Goal: Information Seeking & Learning: Learn about a topic

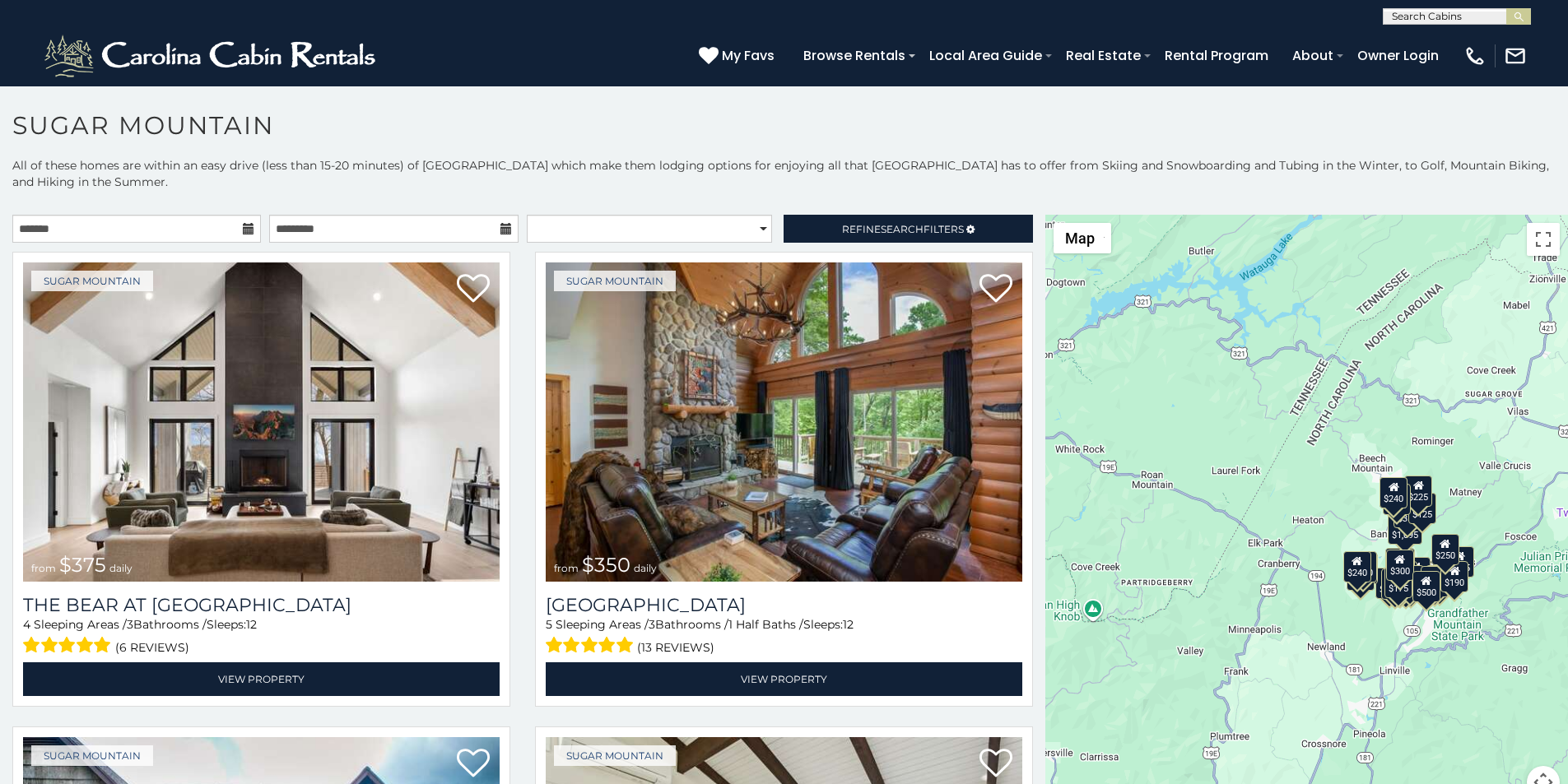
scroll to position [69, 0]
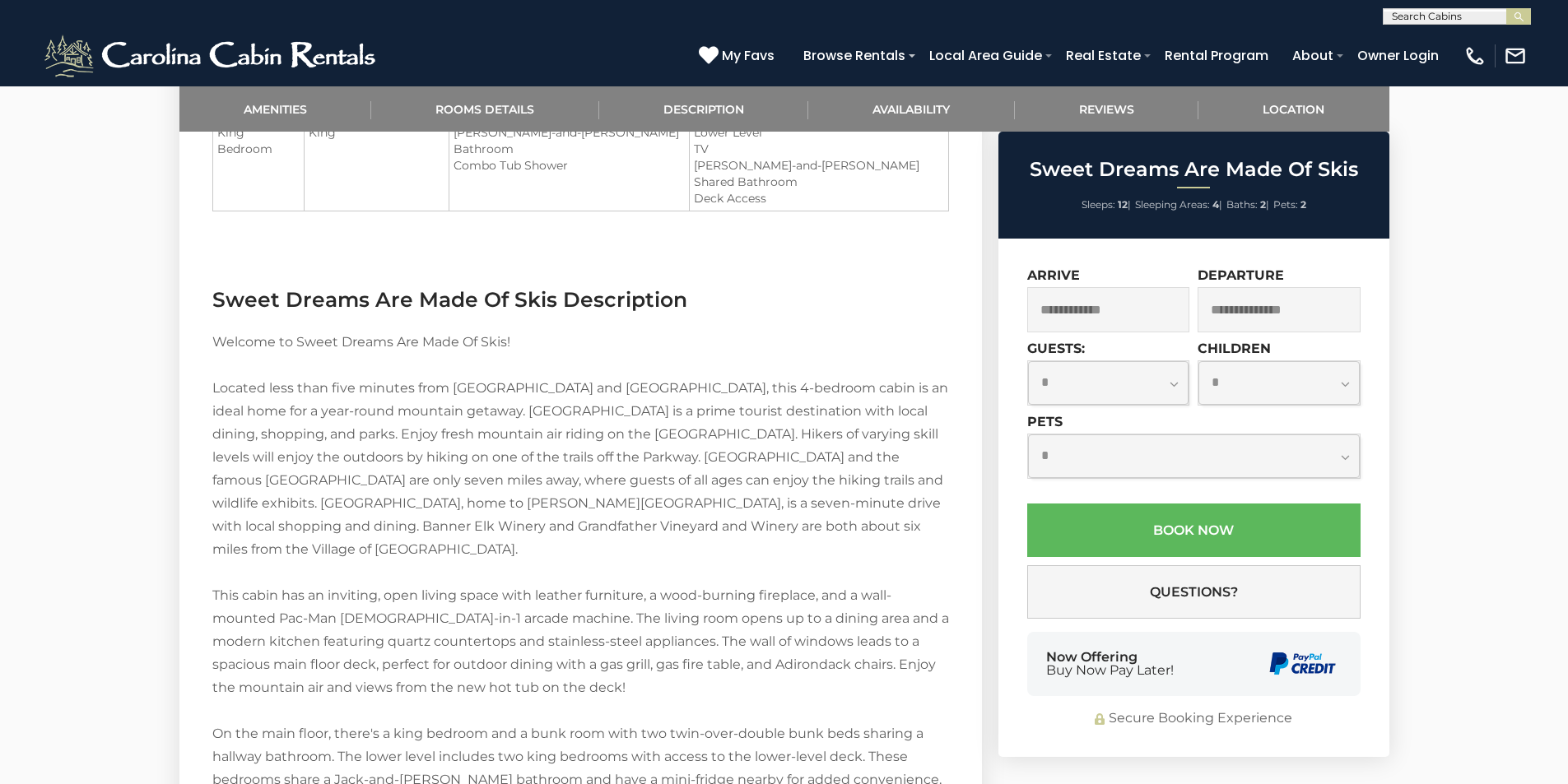
scroll to position [1782, 0]
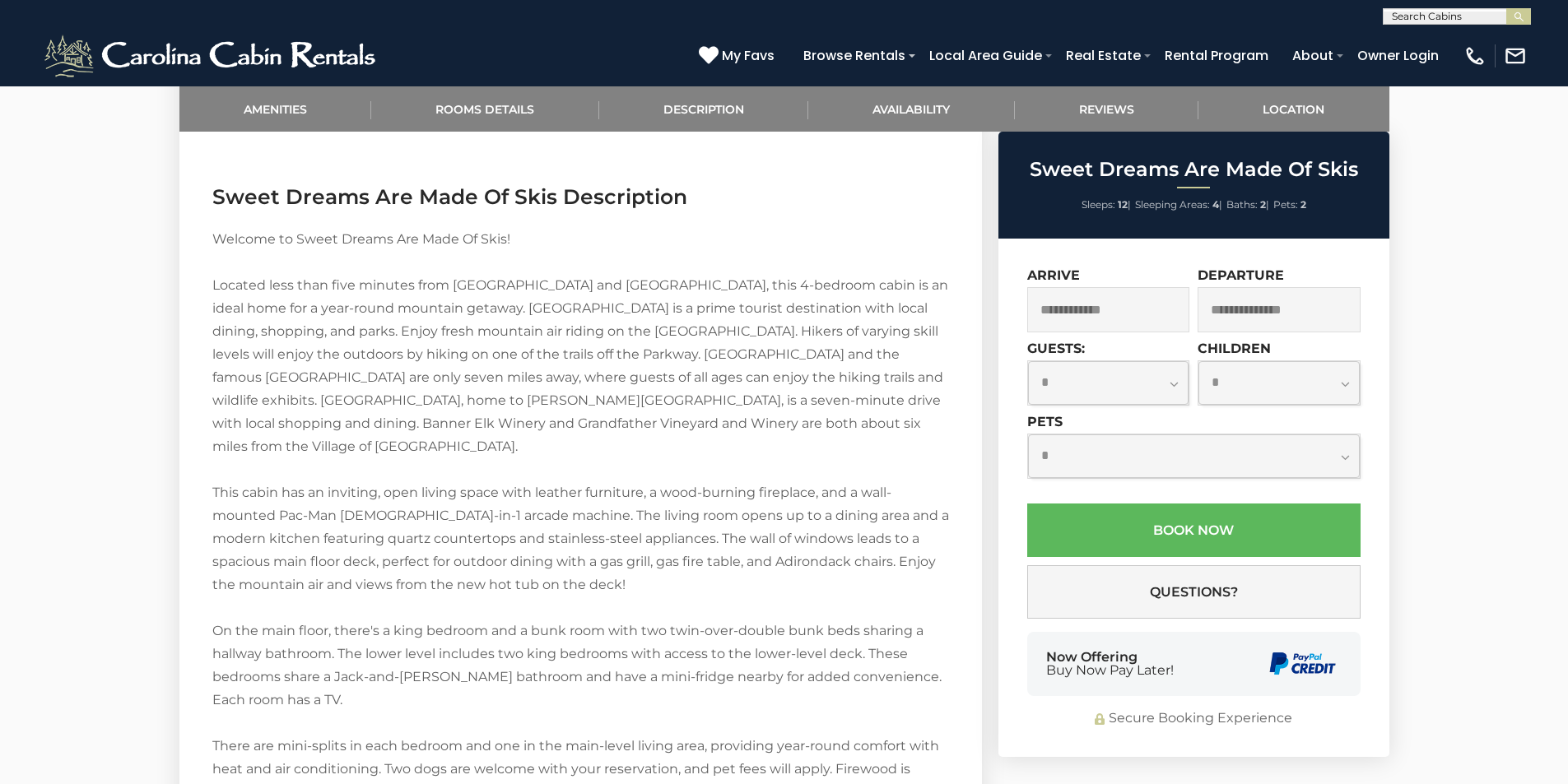
click at [1045, 650] on div "Now Offering Buy Now Pay Later!" at bounding box center [1194, 665] width 334 height 65
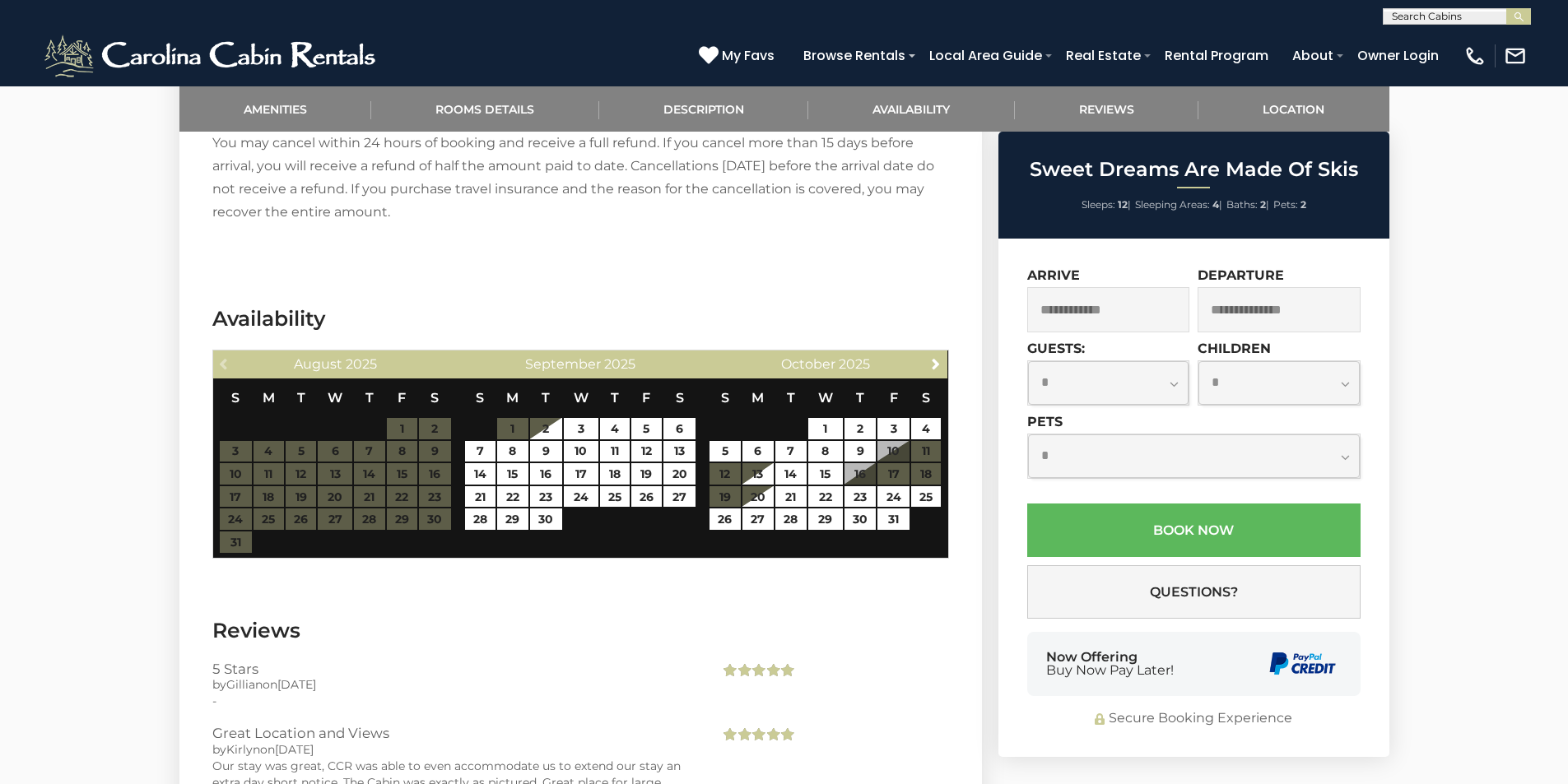
scroll to position [2661, 0]
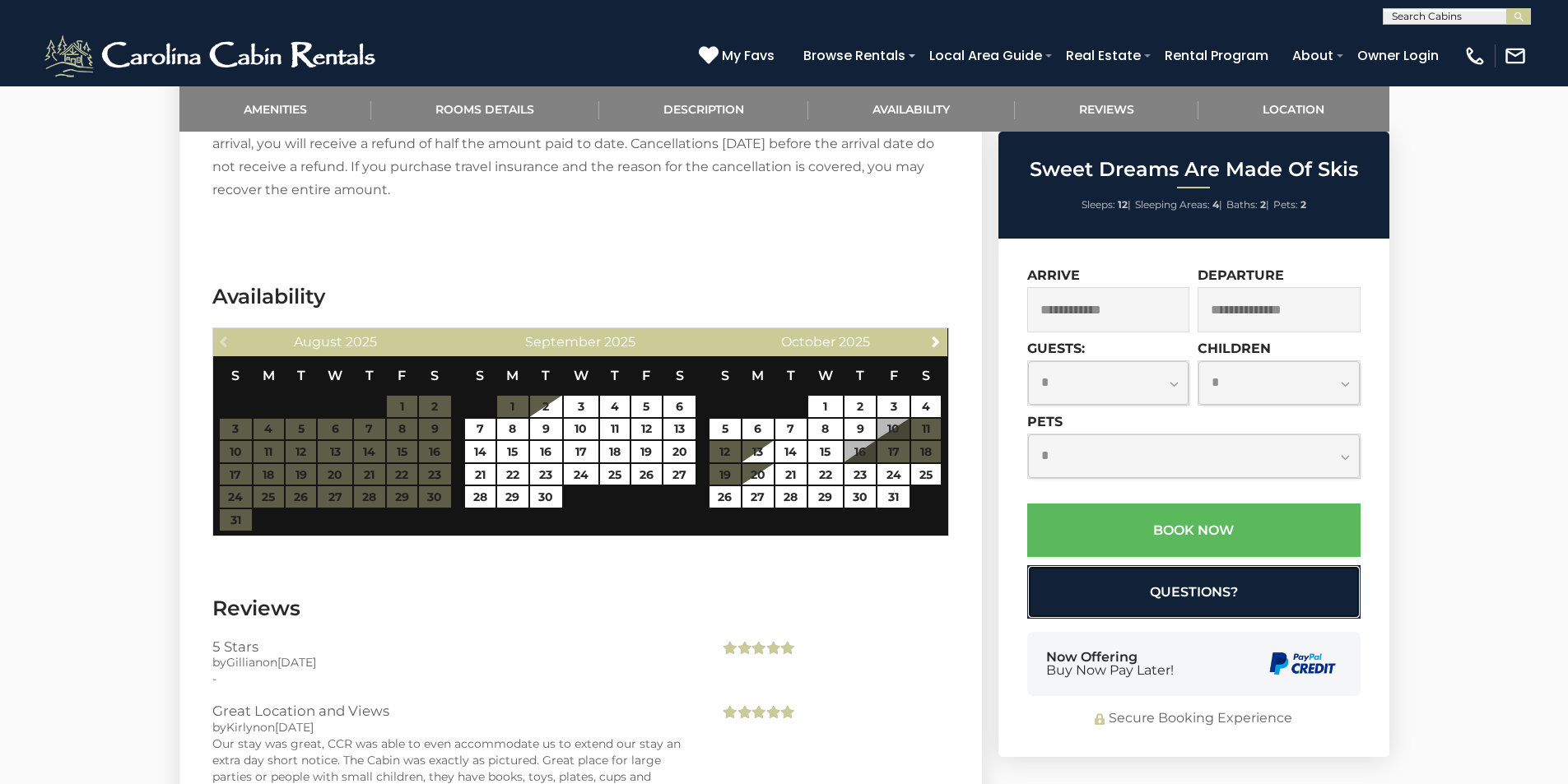
click at [1214, 586] on button "Questions?" at bounding box center [1194, 592] width 334 height 54
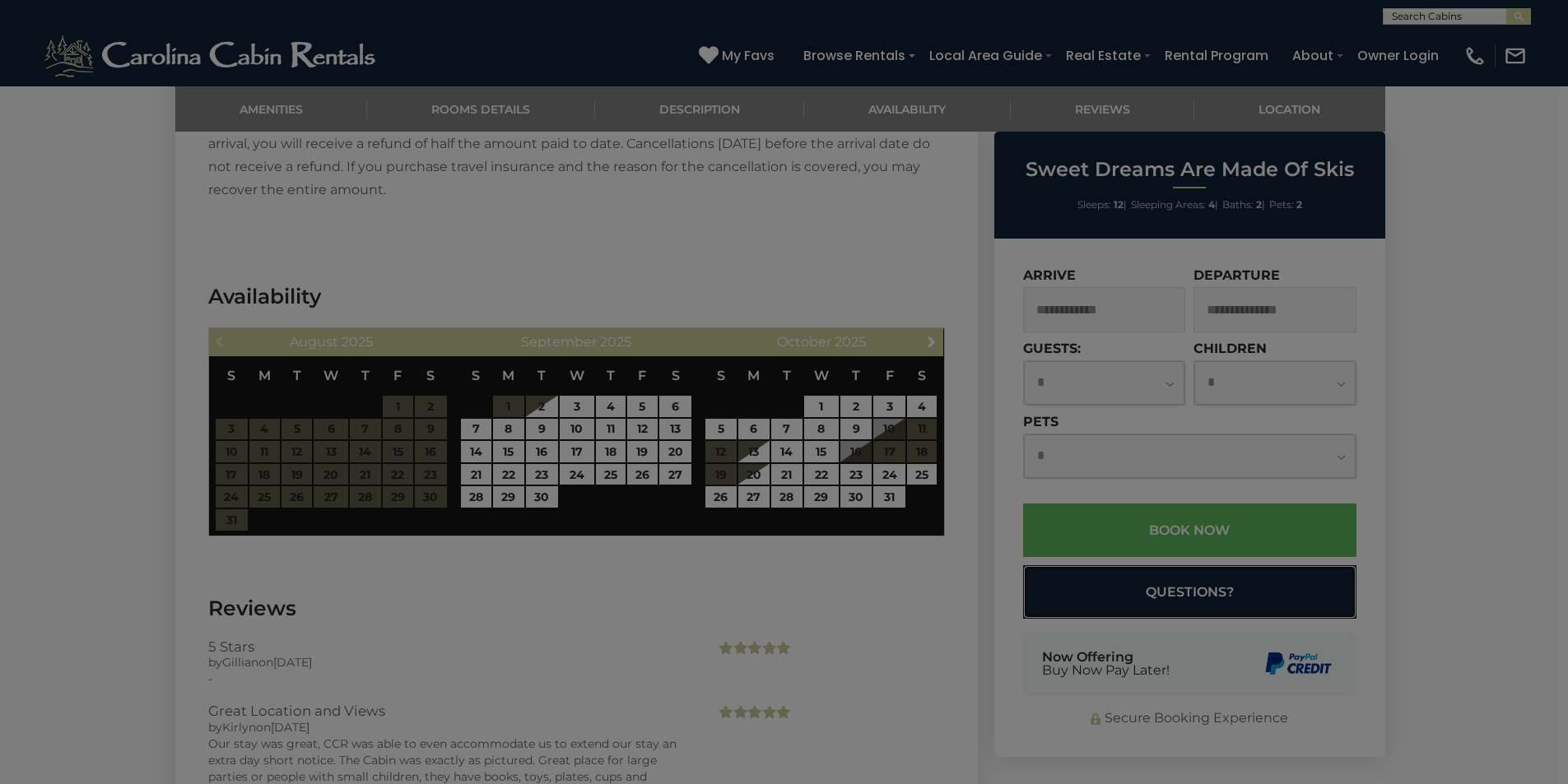
select select "*"
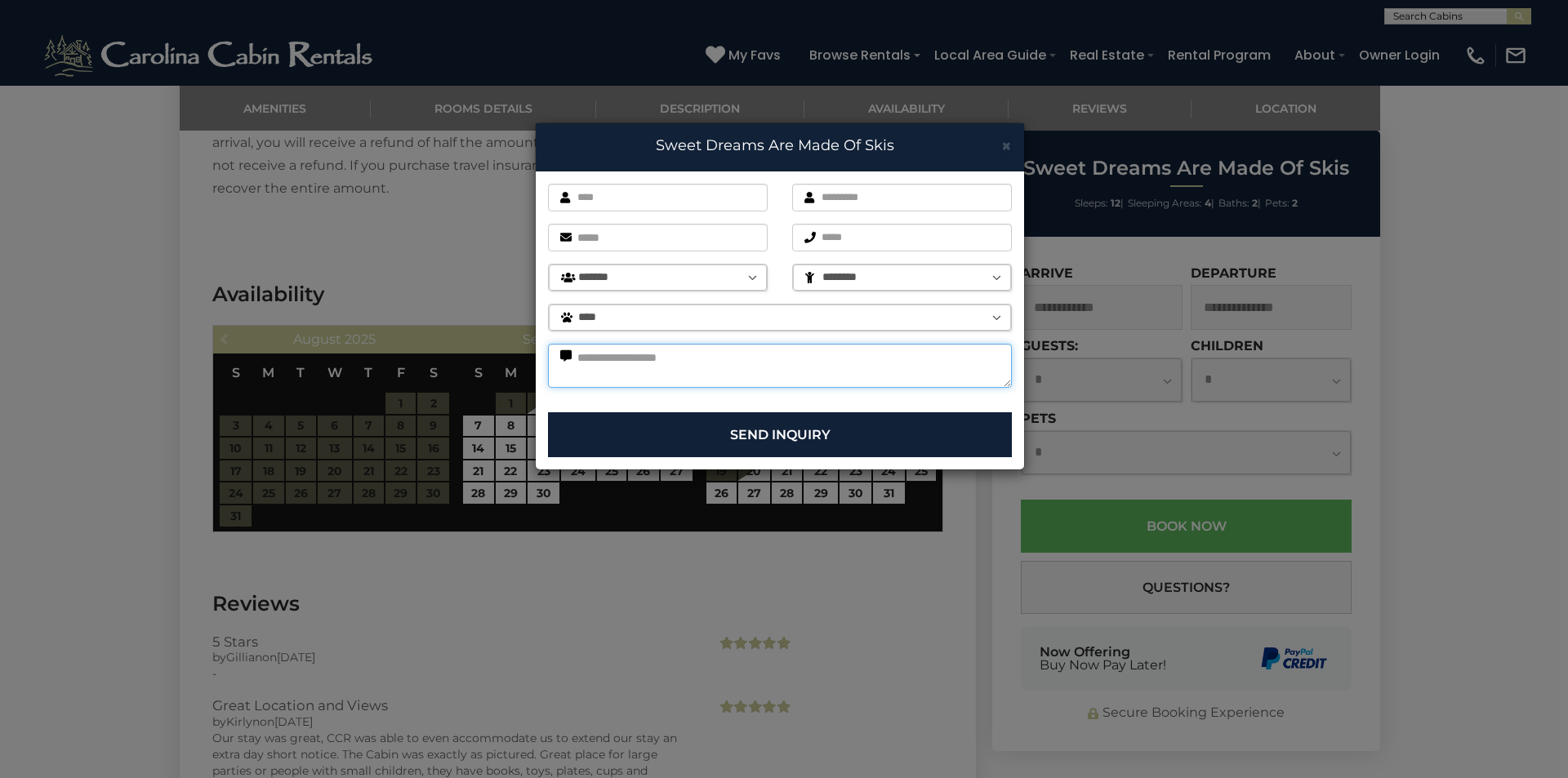
click at [995, 365] on textarea at bounding box center [779, 366] width 464 height 44
click at [1004, 138] on span "×" at bounding box center [1006, 145] width 11 height 21
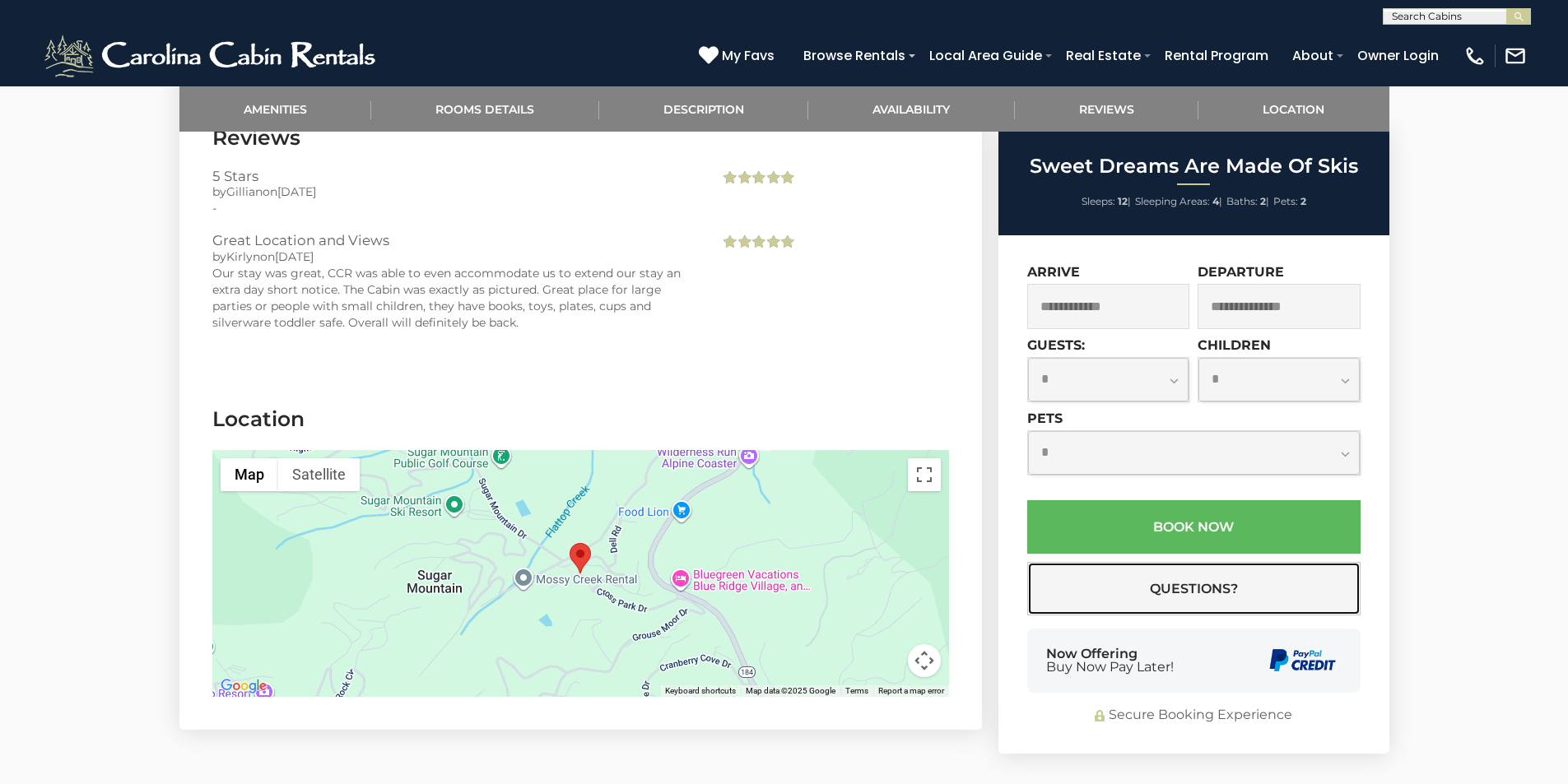
scroll to position [3176, 0]
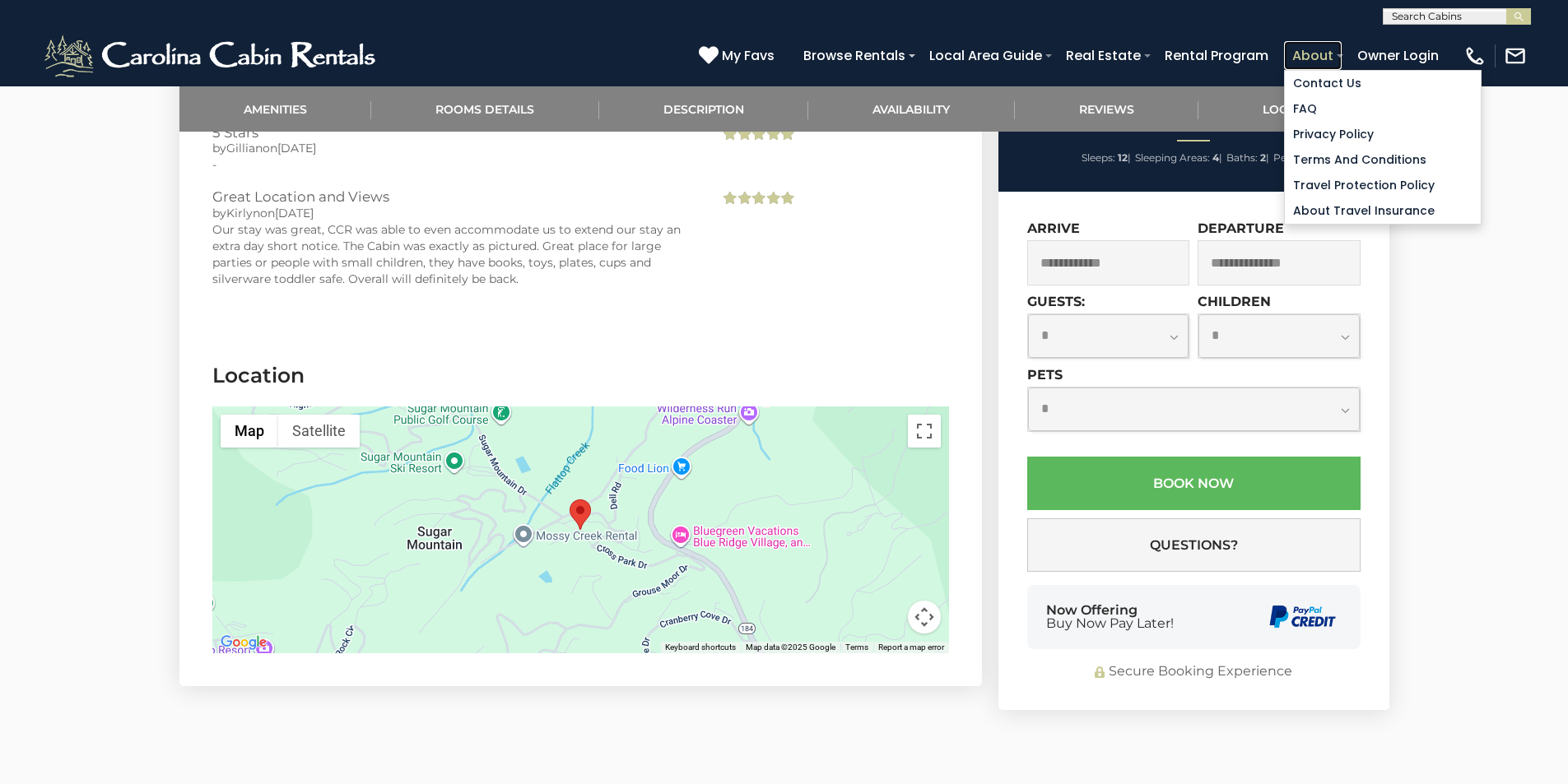
click at [1342, 49] on link "About" at bounding box center [1313, 55] width 58 height 29
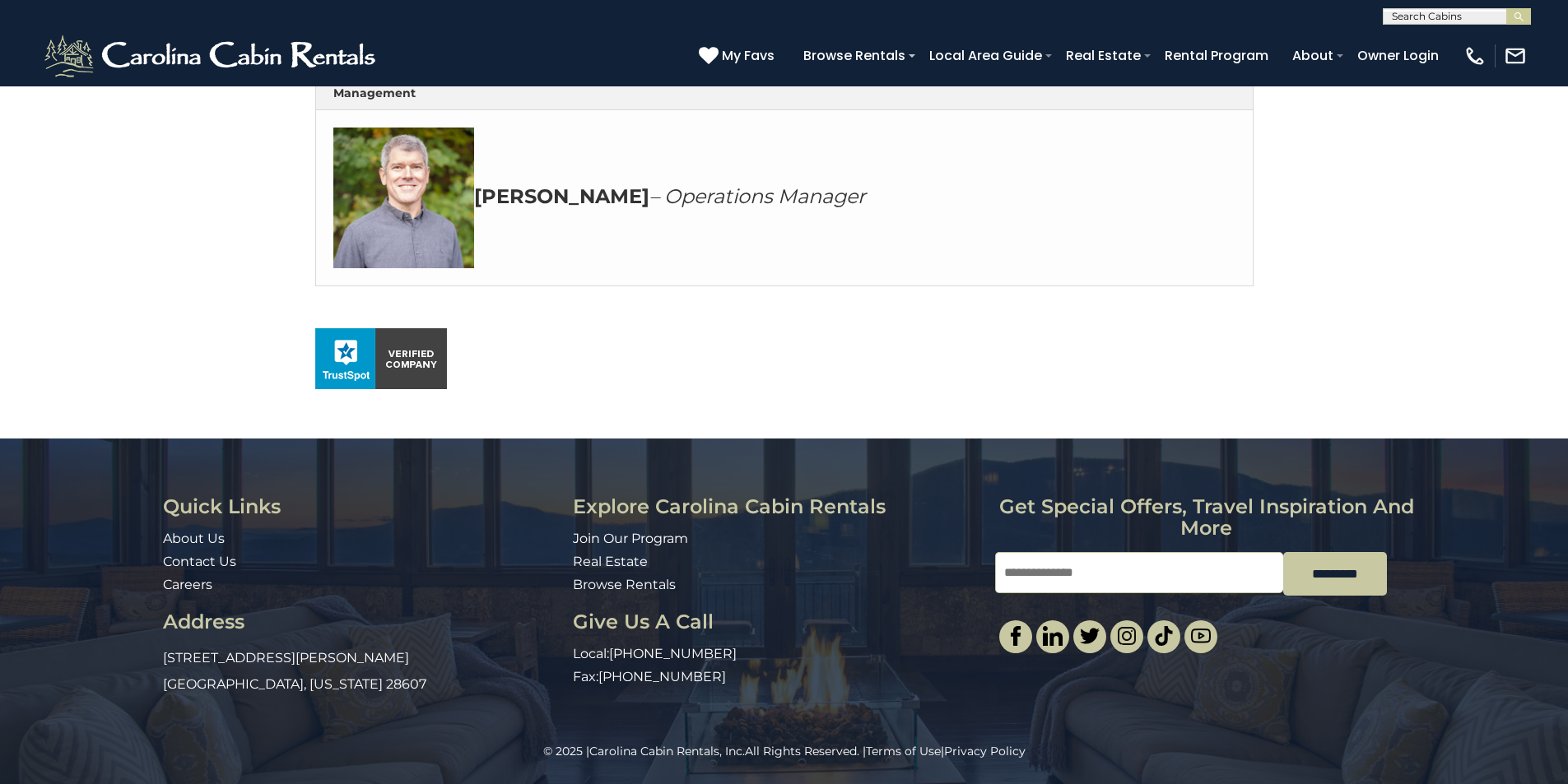
scroll to position [857, 0]
click at [1088, 653] on link at bounding box center [1089, 637] width 33 height 33
